Goal: Task Accomplishment & Management: Use online tool/utility

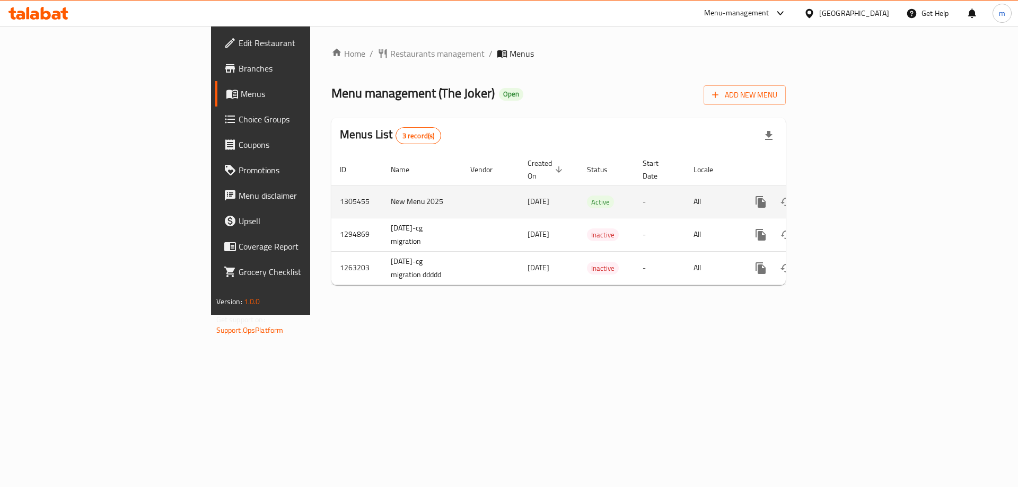
click at [843, 196] on icon "enhanced table" at bounding box center [836, 202] width 13 height 13
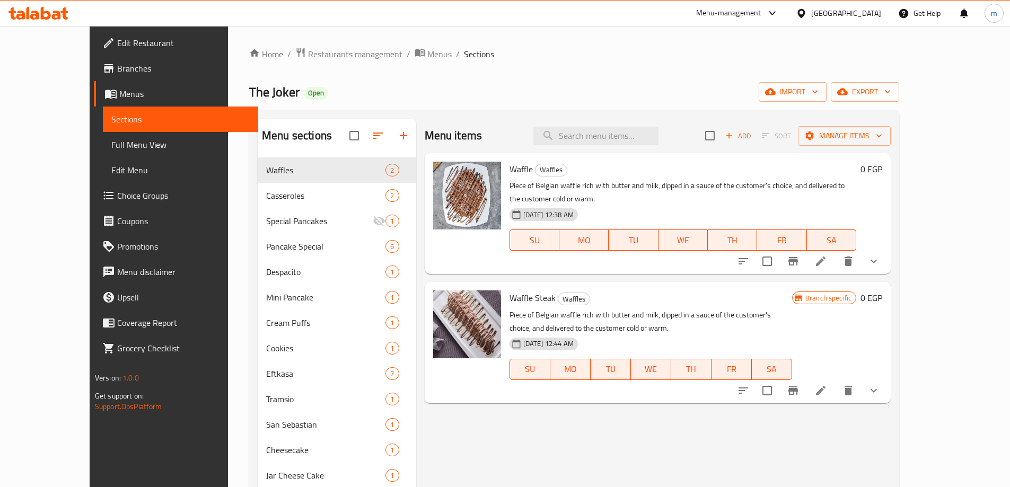
click at [111, 146] on span "Full Menu View" at bounding box center [180, 144] width 138 height 13
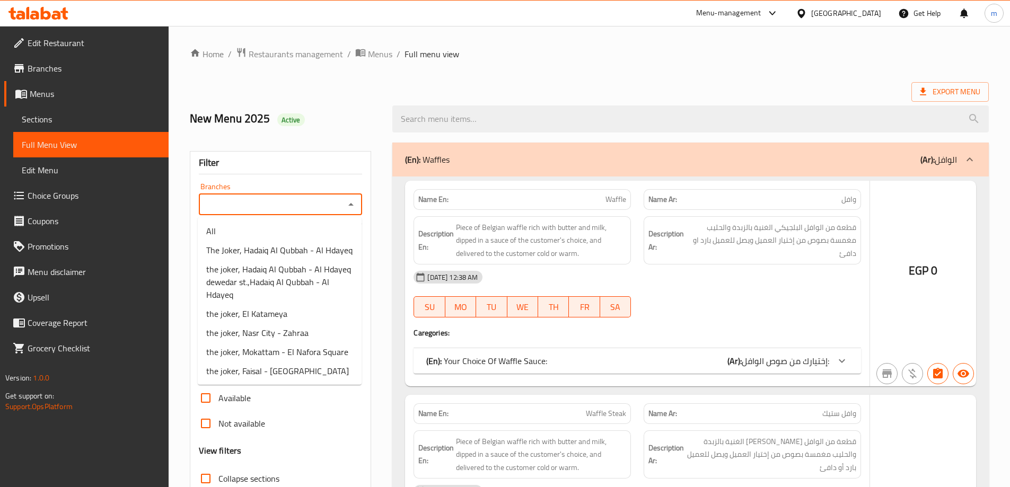
click at [298, 198] on input "Branches" at bounding box center [272, 204] width 140 height 15
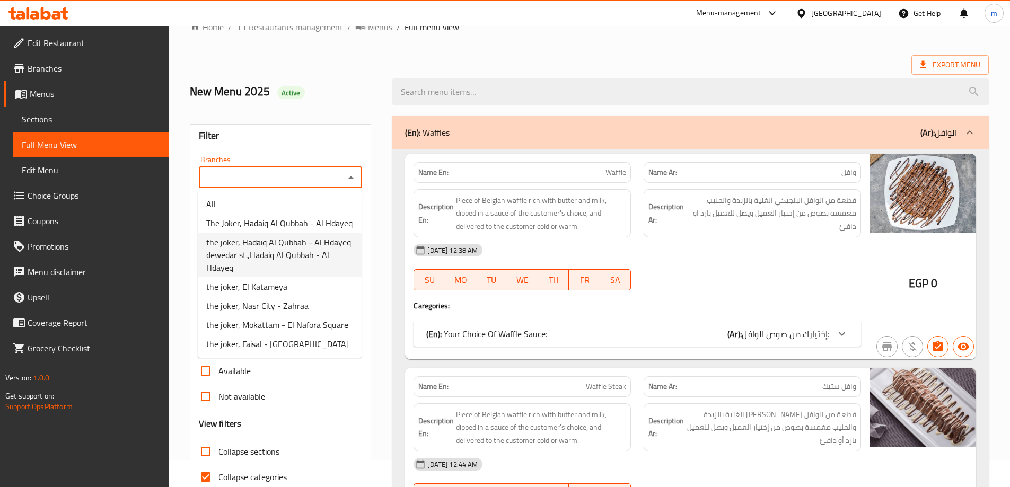
scroll to position [53, 0]
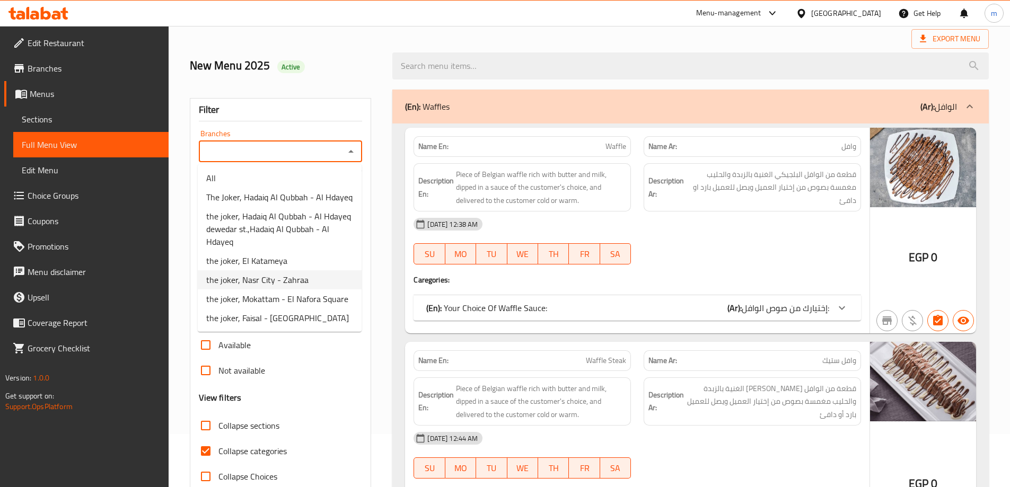
click at [302, 277] on span "the joker, Nasr City - Zahraa" at bounding box center [257, 279] width 102 height 13
type input "the joker, Nasr City - Zahraa"
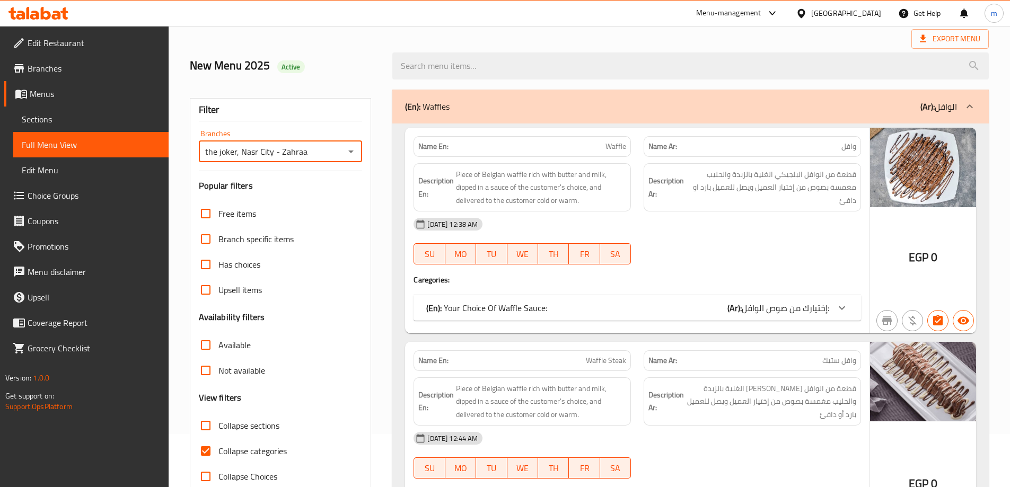
click at [94, 117] on span "Sections" at bounding box center [91, 119] width 138 height 13
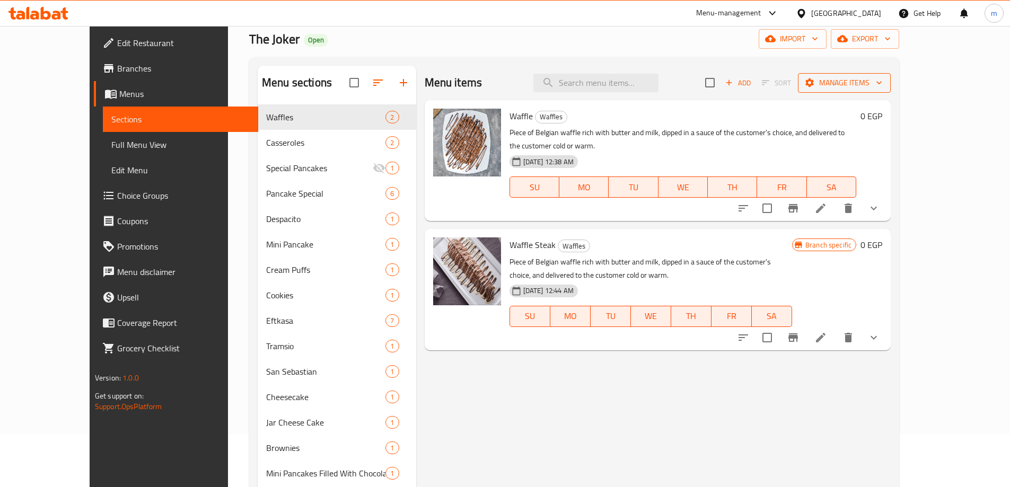
click at [882, 87] on span "Manage items" at bounding box center [844, 82] width 76 height 13
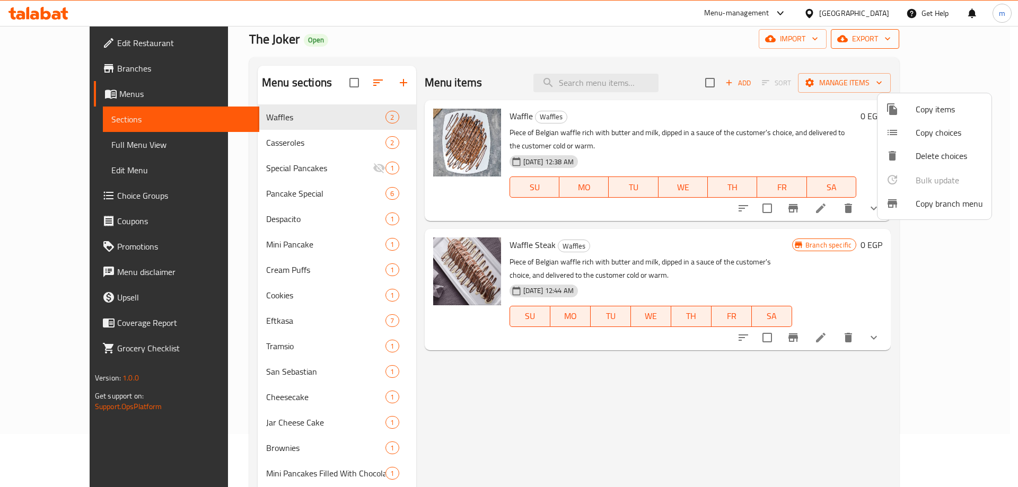
click at [943, 43] on div at bounding box center [509, 243] width 1018 height 487
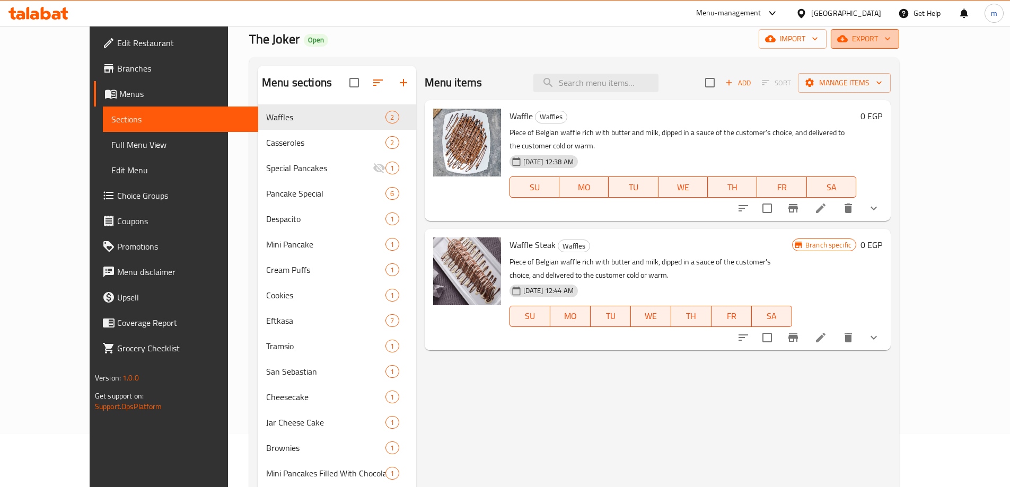
click at [890, 42] on span "export" at bounding box center [864, 38] width 51 height 13
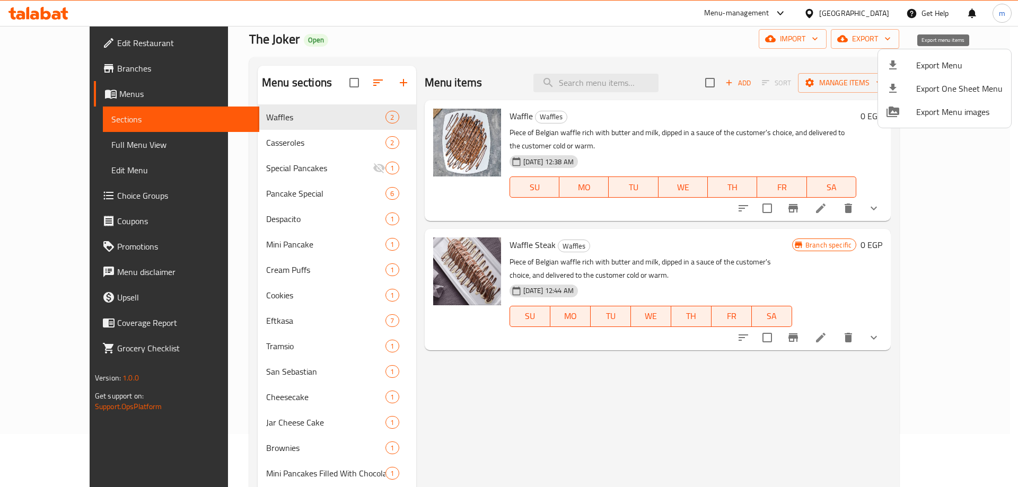
click at [948, 66] on span "Export Menu" at bounding box center [959, 65] width 86 height 13
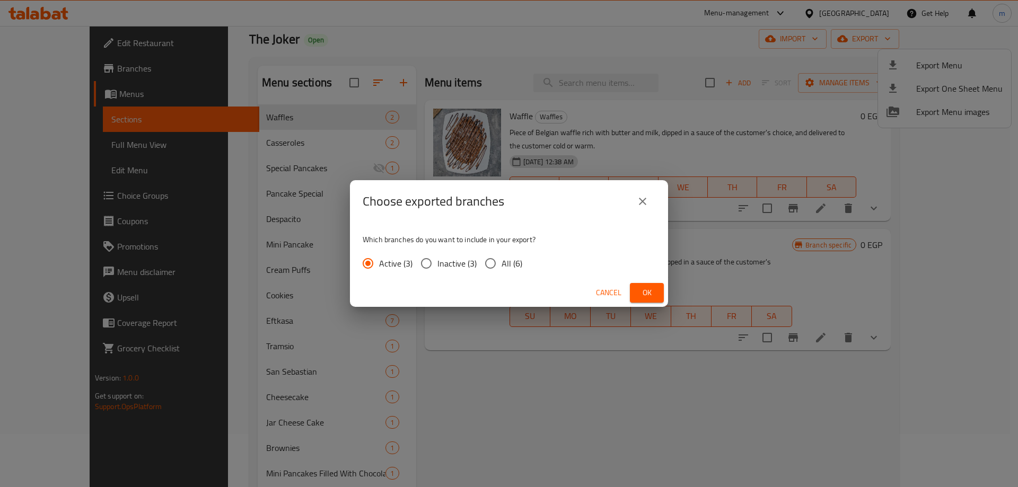
click at [523, 255] on div "Active (3) Inactive (3) All (6)" at bounding box center [447, 263] width 168 height 22
click at [516, 259] on span "All (6)" at bounding box center [511, 263] width 21 height 13
click at [501, 259] on input "All (6)" at bounding box center [490, 263] width 22 height 22
radio input "true"
click at [645, 293] on span "Ok" at bounding box center [646, 292] width 17 height 13
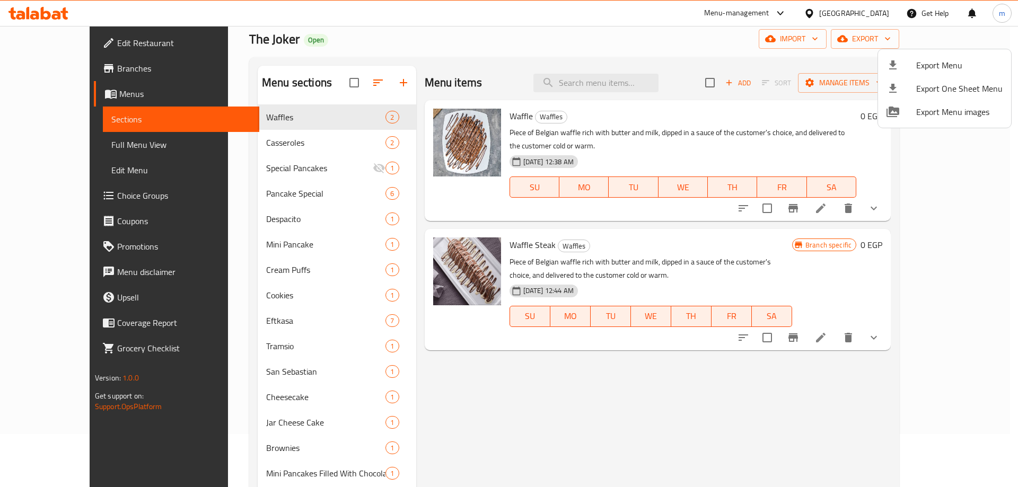
click at [703, 404] on div at bounding box center [509, 243] width 1018 height 487
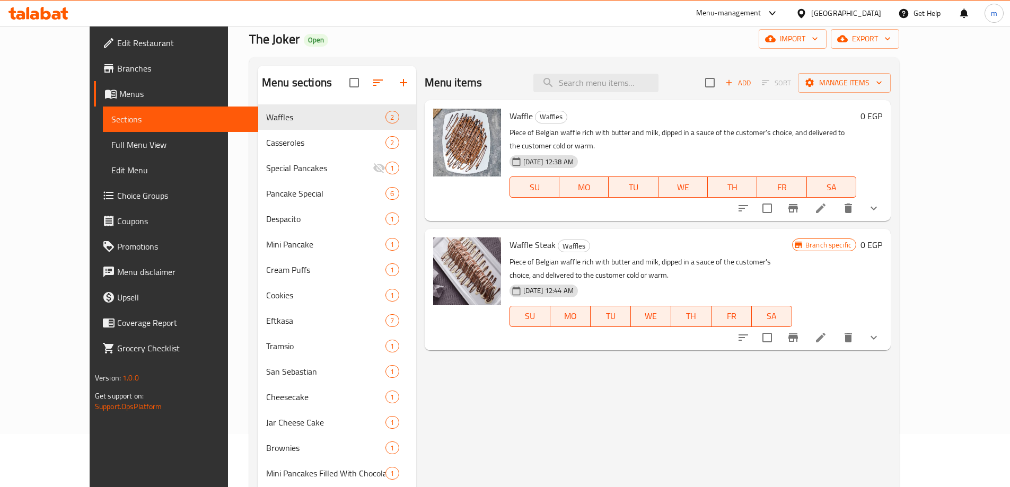
click at [865, 15] on div "[GEOGRAPHIC_DATA]" at bounding box center [846, 13] width 70 height 12
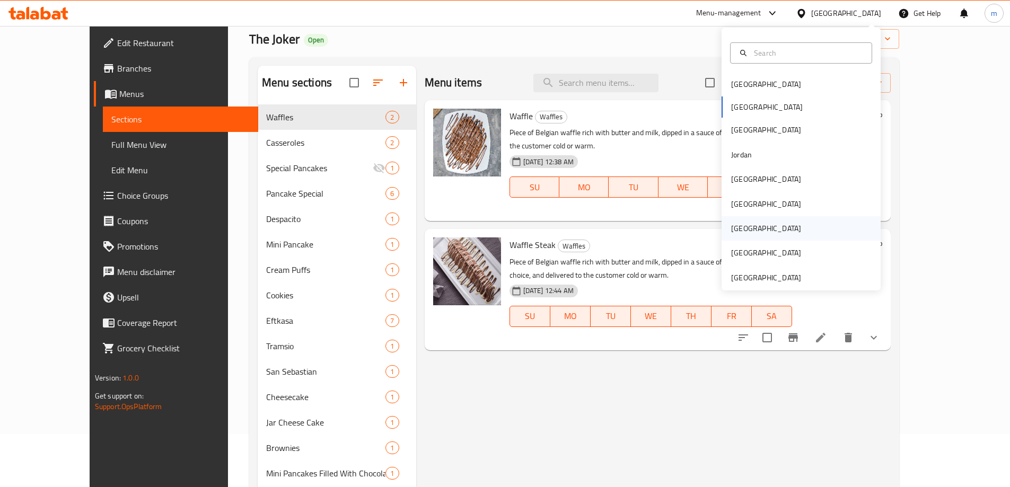
click at [763, 225] on div "[GEOGRAPHIC_DATA]" at bounding box center [800, 228] width 159 height 24
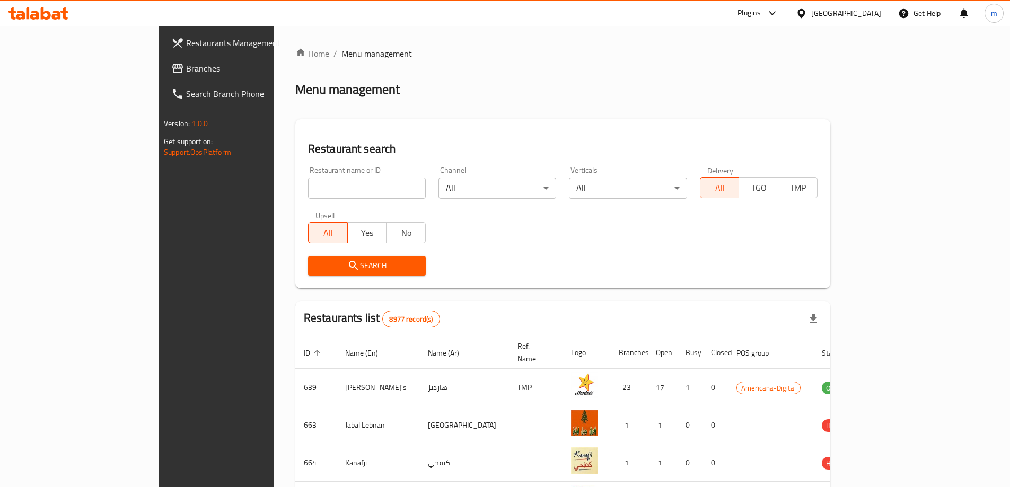
click at [186, 66] on span "Branches" at bounding box center [252, 68] width 132 height 13
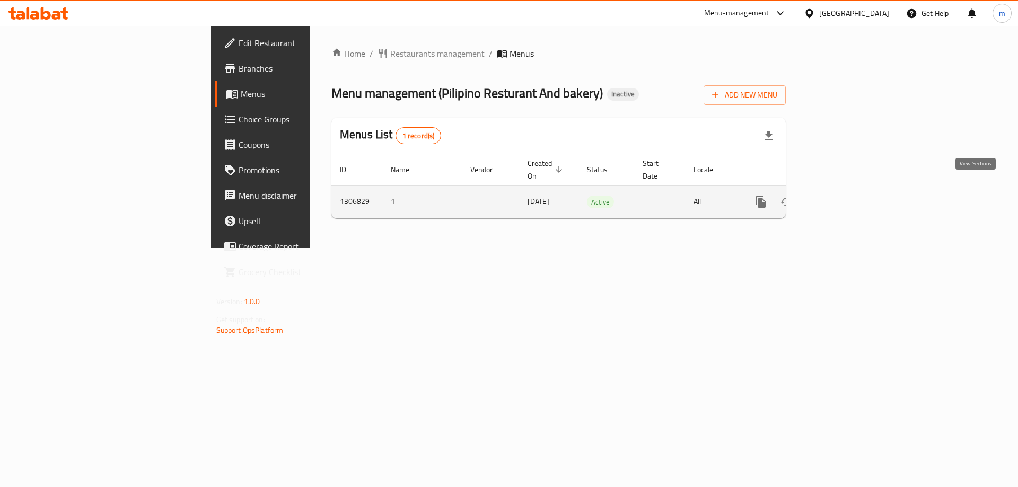
click at [850, 199] on link "enhanced table" at bounding box center [836, 201] width 25 height 25
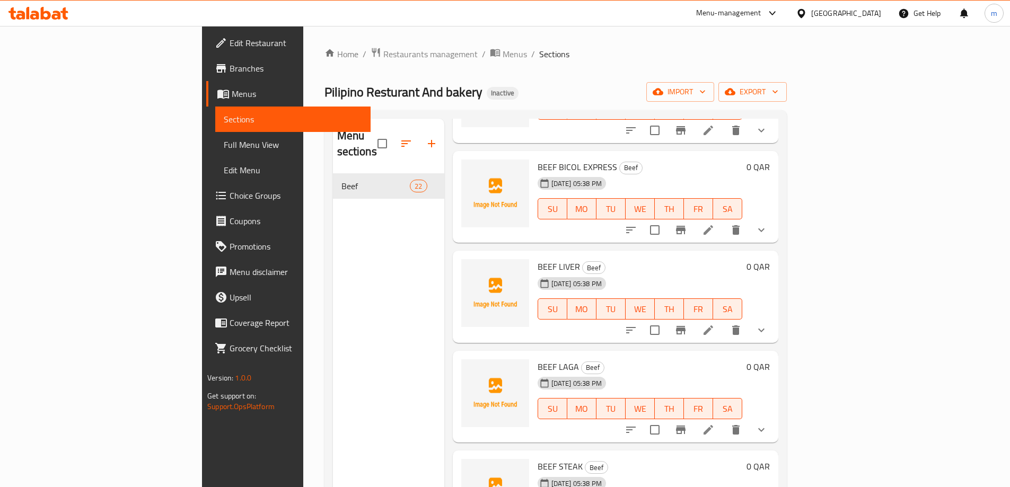
scroll to position [530, 0]
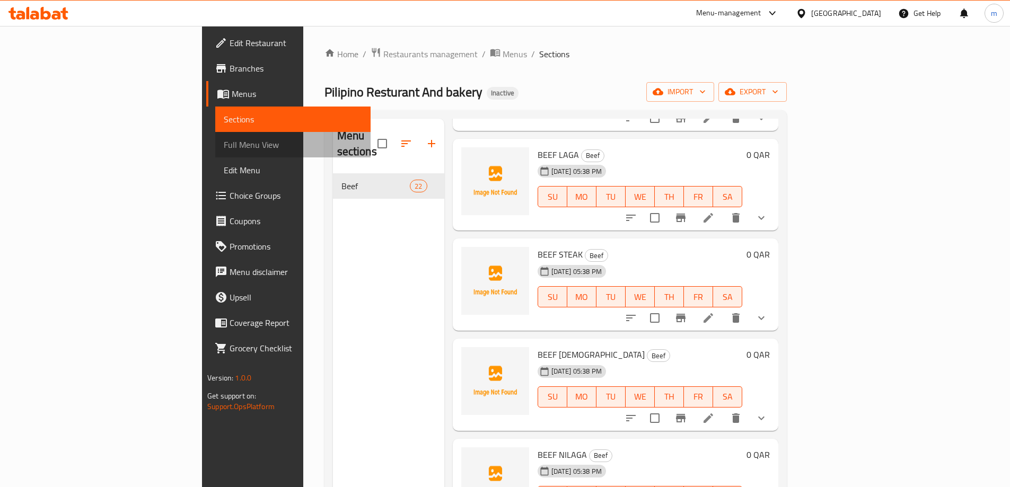
click at [224, 146] on span "Full Menu View" at bounding box center [293, 144] width 138 height 13
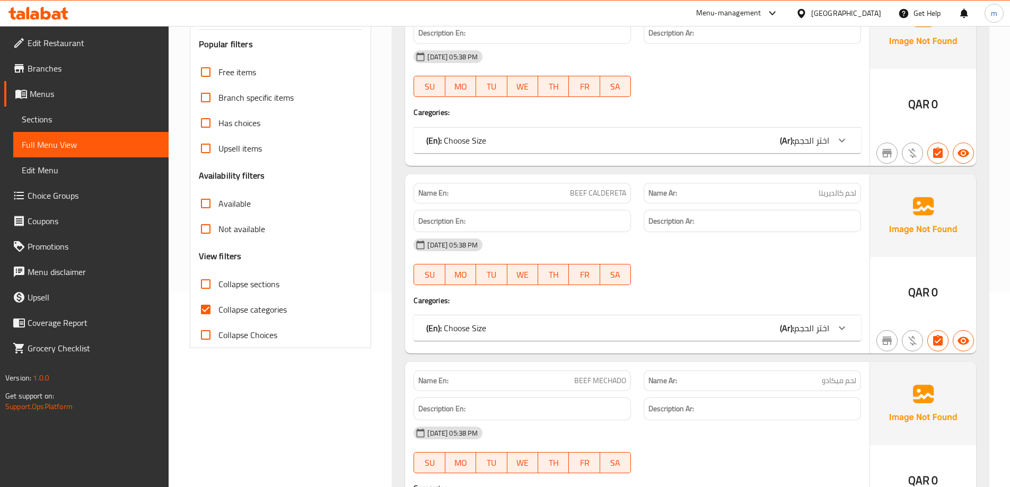
scroll to position [318, 0]
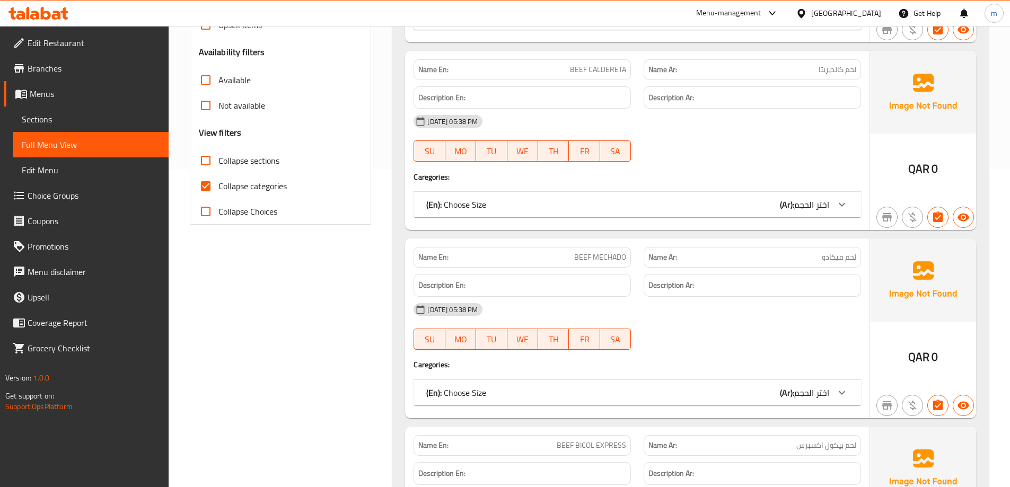
click at [272, 186] on span "Collapse categories" at bounding box center [252, 186] width 68 height 13
click at [218, 186] on input "Collapse categories" at bounding box center [205, 185] width 25 height 25
checkbox input "false"
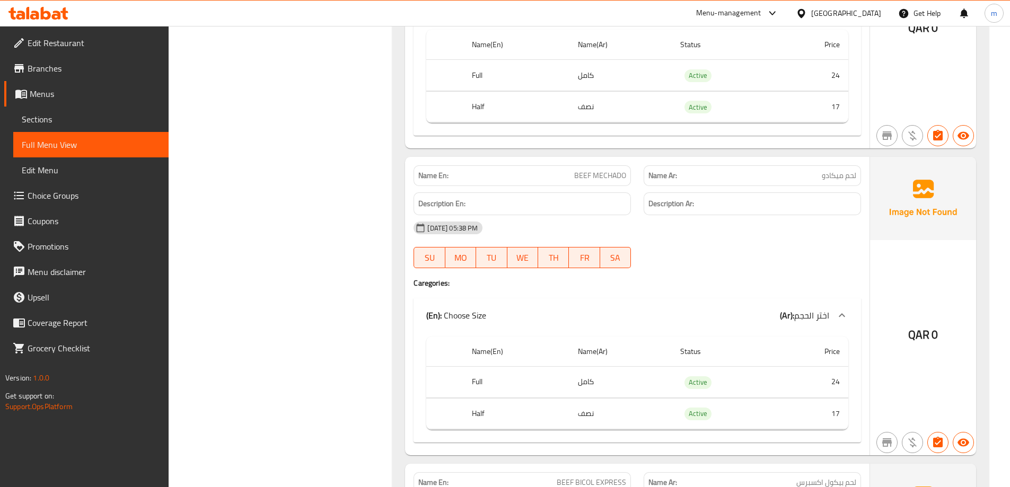
scroll to position [636, 0]
